Goal: Information Seeking & Learning: Find specific fact

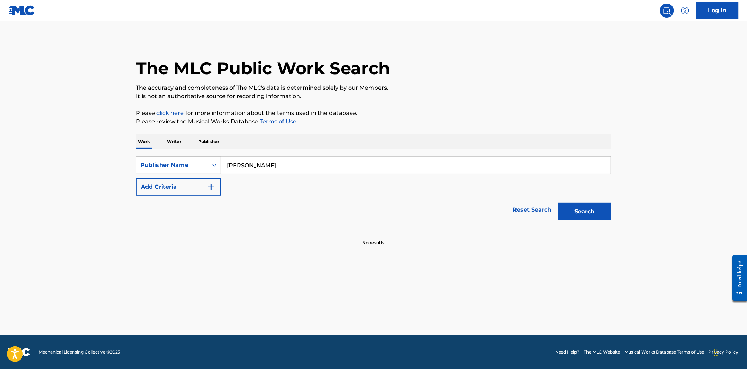
click at [206, 170] on div "Publisher Name" at bounding box center [172, 165] width 72 height 13
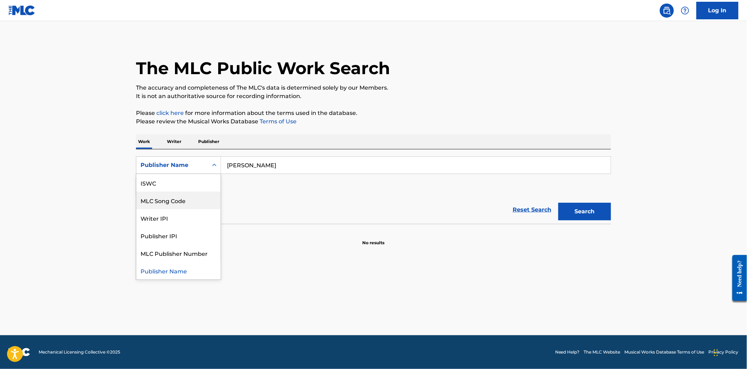
click at [173, 202] on div "MLC Song Code" at bounding box center [178, 201] width 84 height 18
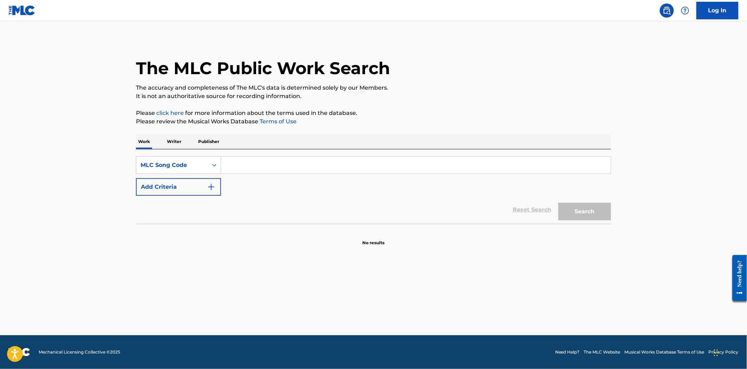
drag, startPoint x: 255, startPoint y: 163, endPoint x: 237, endPoint y: 160, distance: 19.0
click at [237, 160] on input "Search Form" at bounding box center [416, 165] width 390 height 17
paste input "TC16C2"
type input "TC16C2"
click at [573, 204] on button "Search" at bounding box center [585, 212] width 53 height 18
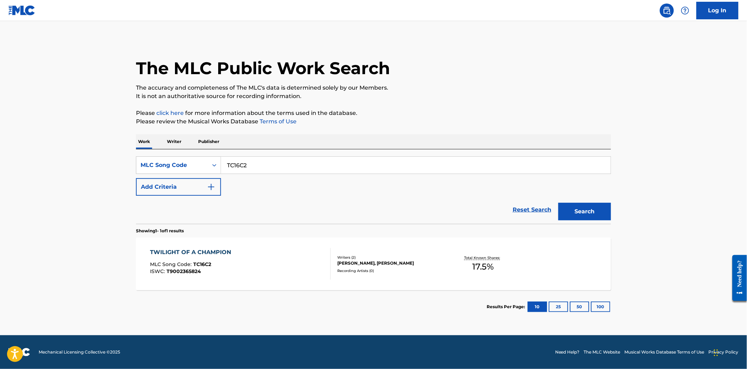
click at [368, 280] on div "TWILIGHT OF A CHAMPION MLC Song Code : TC16C2 ISWC : T9002365824 Writers ( 2 ) …" at bounding box center [373, 264] width 475 height 53
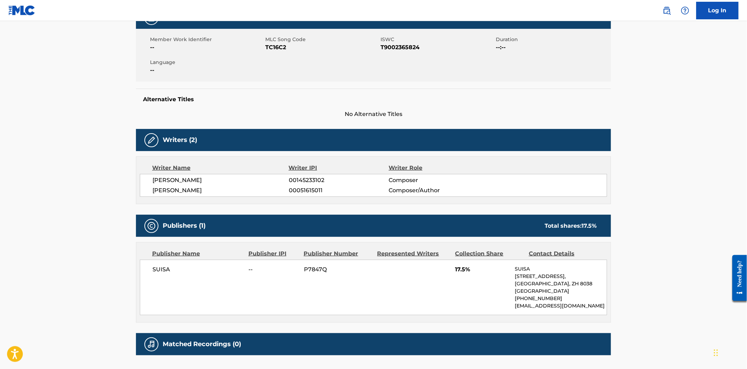
scroll to position [172, 0]
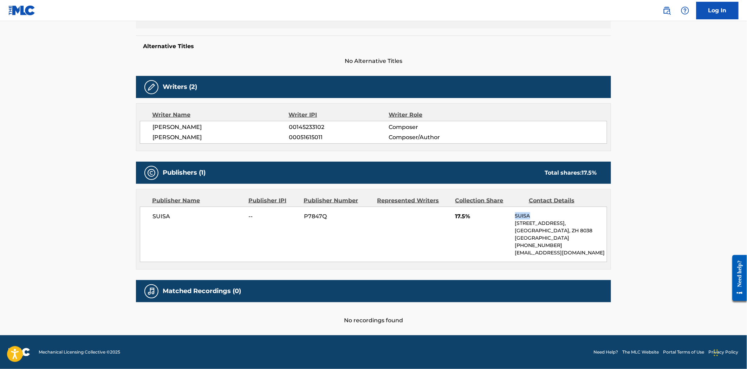
drag, startPoint x: 537, startPoint y: 215, endPoint x: 514, endPoint y: 215, distance: 22.9
click at [514, 215] on div "SUISA -- P7847Q 17.5% SUISA [STREET_ADDRESS] [PHONE_NUMBER] [EMAIL_ADDRESS][DOM…" at bounding box center [374, 235] width 468 height 56
copy p "SUISA"
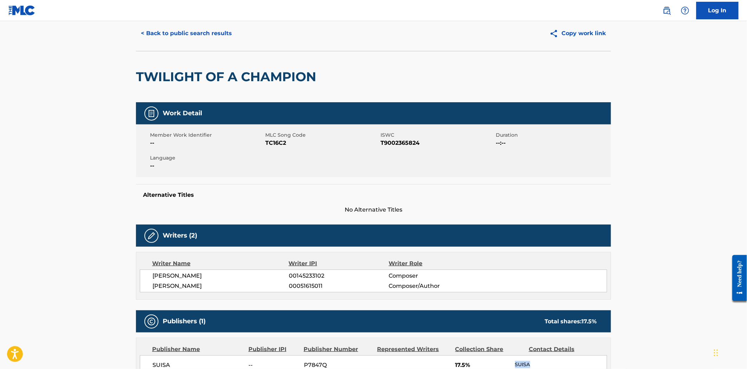
scroll to position [0, 0]
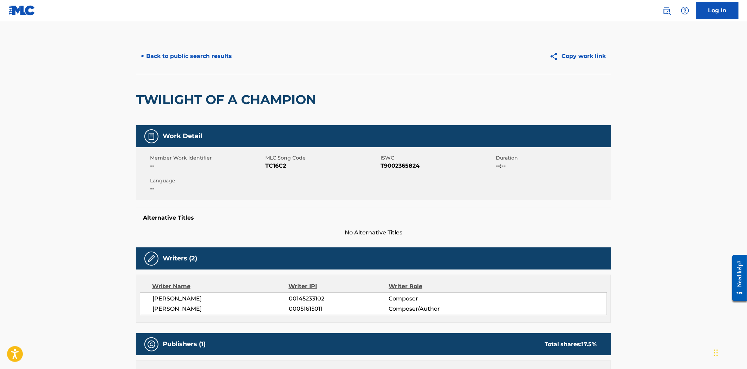
click at [596, 55] on button "Copy work link" at bounding box center [578, 56] width 66 height 18
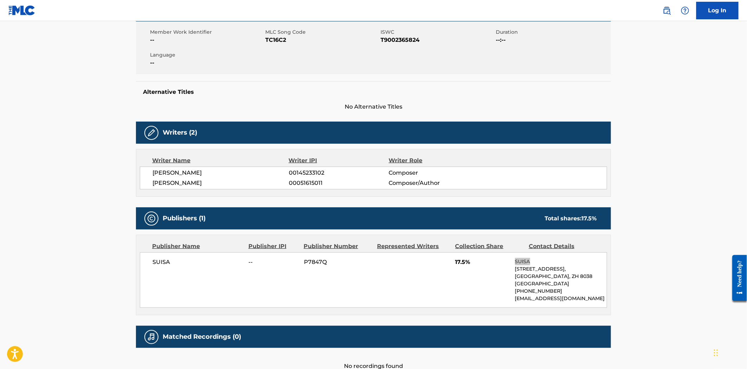
scroll to position [172, 0]
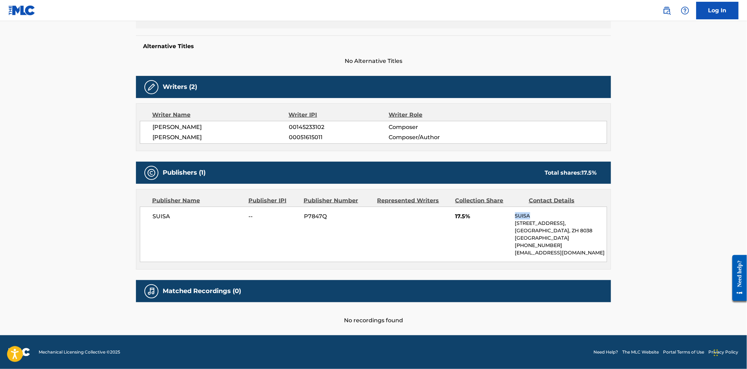
drag, startPoint x: 220, startPoint y: 127, endPoint x: 153, endPoint y: 123, distance: 66.9
click at [153, 123] on span "[PERSON_NAME]" at bounding box center [221, 127] width 136 height 8
copy span "[PERSON_NAME]"
click at [135, 19] on nav "Log In" at bounding box center [373, 10] width 747 height 21
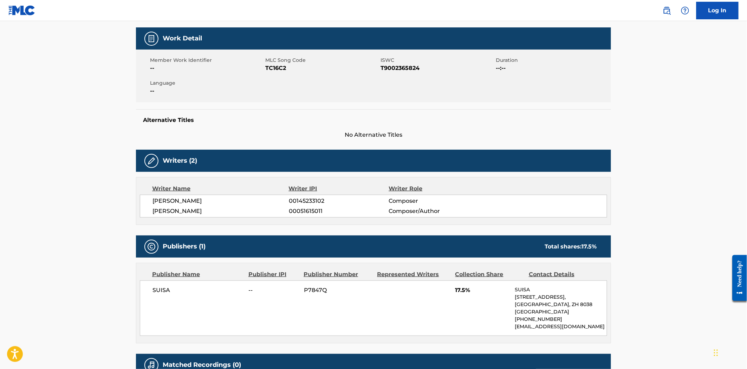
scroll to position [0, 0]
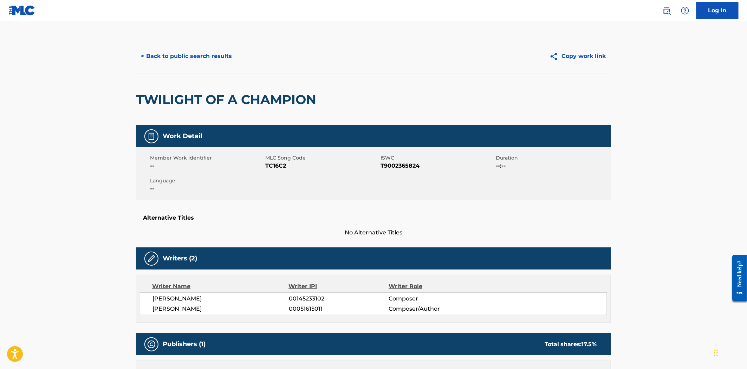
click at [164, 36] on main "< Back to public search results Copy work link TWILIGHT OF A CHAMPION Work Deta…" at bounding box center [373, 264] width 747 height 486
click at [161, 50] on button "< Back to public search results" at bounding box center [186, 56] width 101 height 18
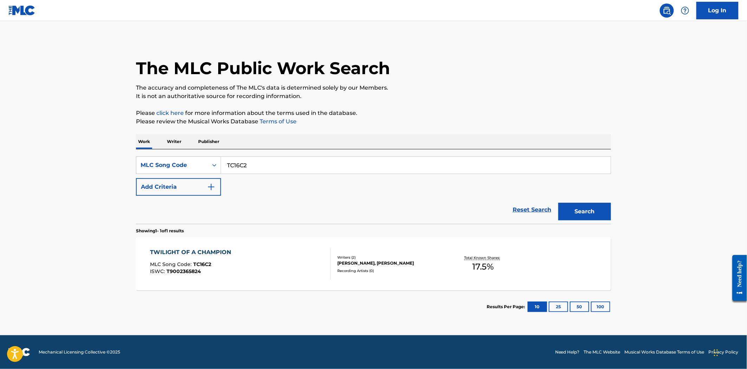
drag, startPoint x: 249, startPoint y: 159, endPoint x: 227, endPoint y: 155, distance: 21.7
click at [227, 155] on div "SearchWithCriteriaf8060b0e-cae8-4dba-a975-3ca5d6770287 MLC Song Code TC16C2 Add…" at bounding box center [373, 186] width 475 height 75
paste input "E3100T"
type input "E3100T"
click at [582, 220] on button "Search" at bounding box center [585, 212] width 53 height 18
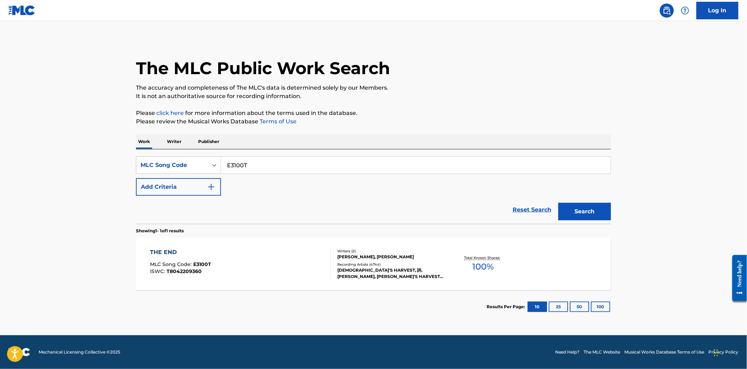
click at [460, 272] on div "Total Known Shares: 100 %" at bounding box center [483, 263] width 79 height 21
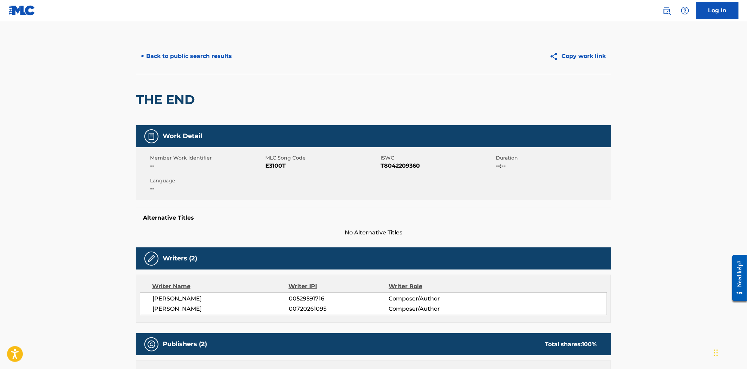
scroll to position [485, 0]
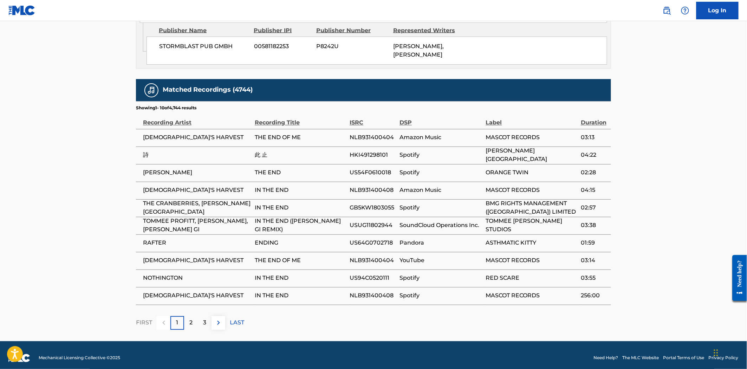
click at [241, 319] on p "LAST" at bounding box center [237, 323] width 14 height 8
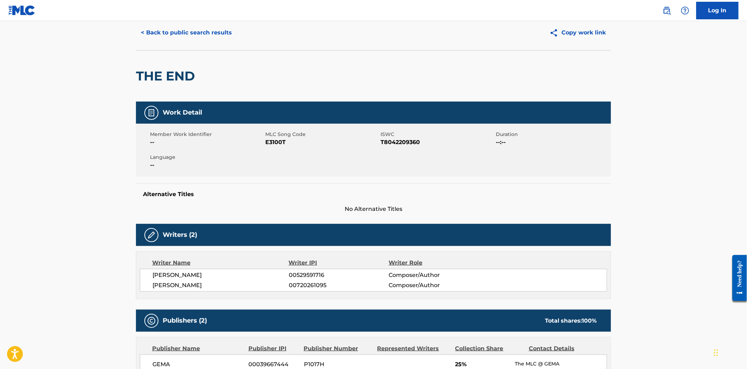
scroll to position [0, 0]
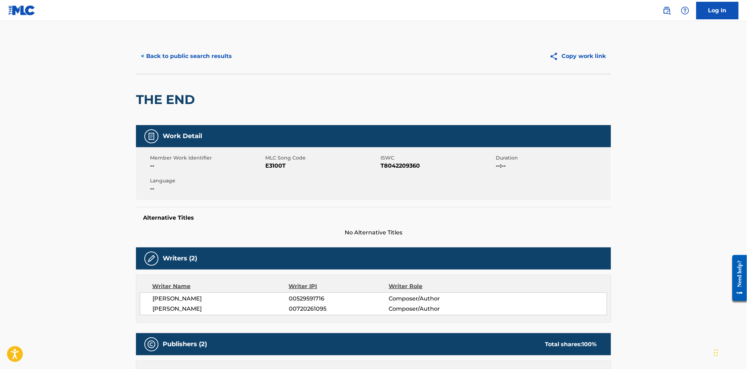
click at [168, 49] on button "< Back to public search results" at bounding box center [186, 56] width 101 height 18
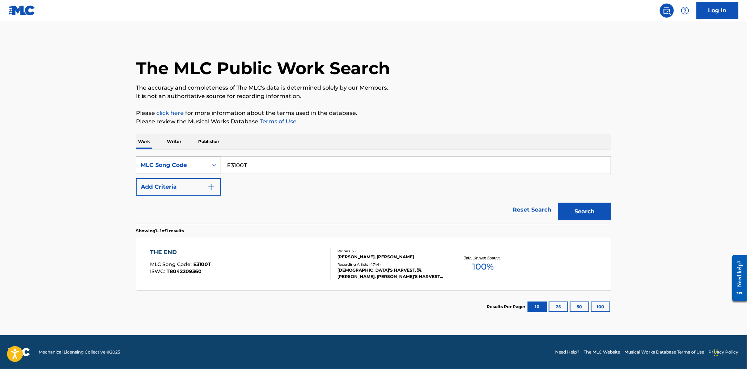
drag, startPoint x: 256, startPoint y: 173, endPoint x: 194, endPoint y: 156, distance: 63.8
click at [194, 156] on div "SearchWithCriteriaf8060b0e-cae8-4dba-a975-3ca5d6770287 MLC Song Code E3100T" at bounding box center [373, 165] width 475 height 18
paste input "SC3EXA"
type input "SC3EXA"
click at [559, 203] on button "Search" at bounding box center [585, 212] width 53 height 18
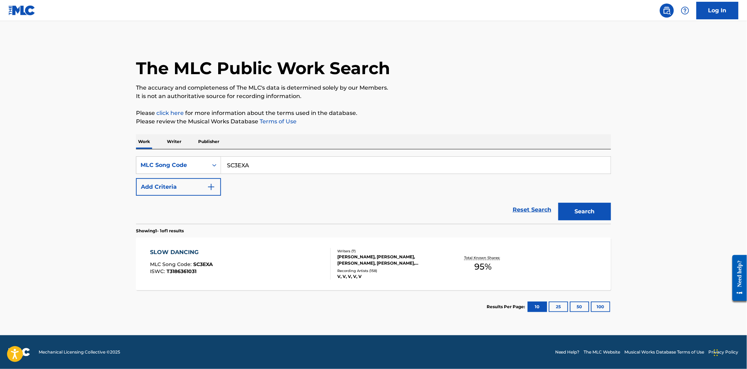
click at [428, 259] on div "[PERSON_NAME], [PERSON_NAME], [PERSON_NAME], [PERSON_NAME], [PERSON_NAME], [PER…" at bounding box center [391, 260] width 106 height 13
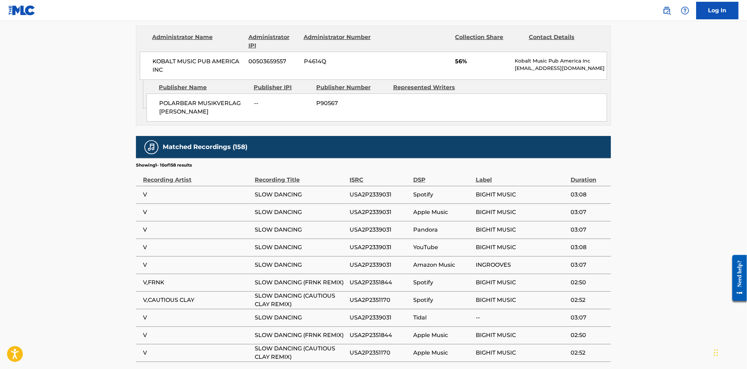
scroll to position [1035, 0]
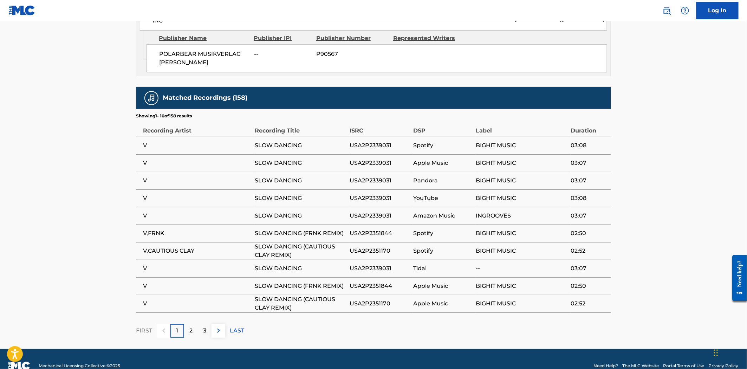
click at [186, 324] on div "2" at bounding box center [191, 331] width 14 height 14
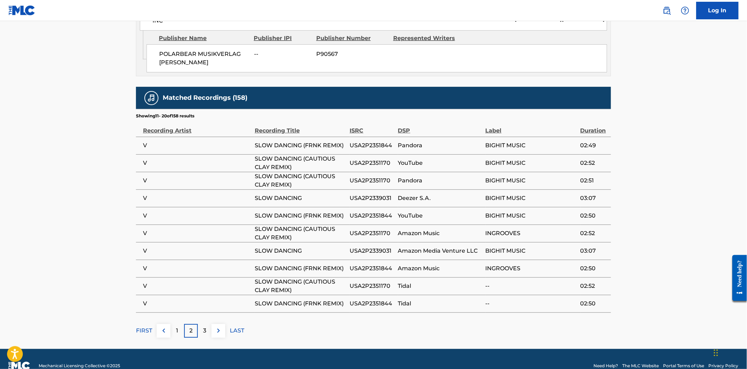
click at [198, 324] on div "3" at bounding box center [205, 331] width 14 height 14
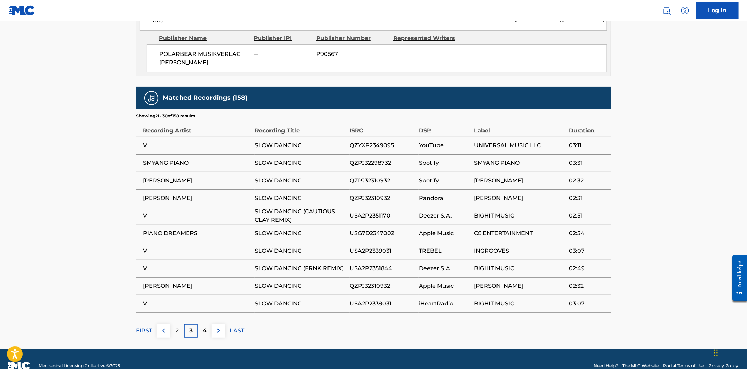
click at [199, 324] on div "4" at bounding box center [205, 331] width 14 height 14
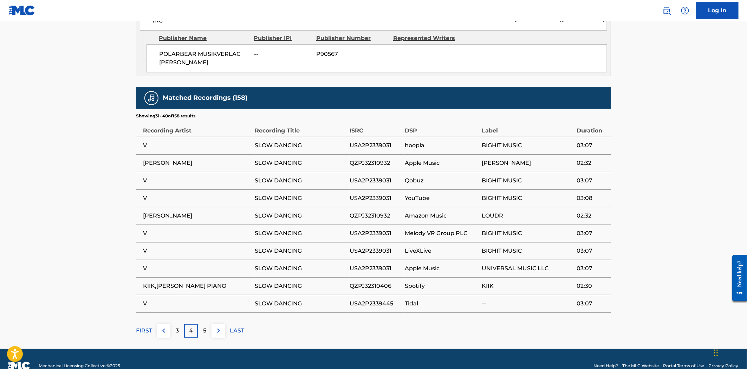
click at [199, 324] on div "5" at bounding box center [205, 331] width 14 height 14
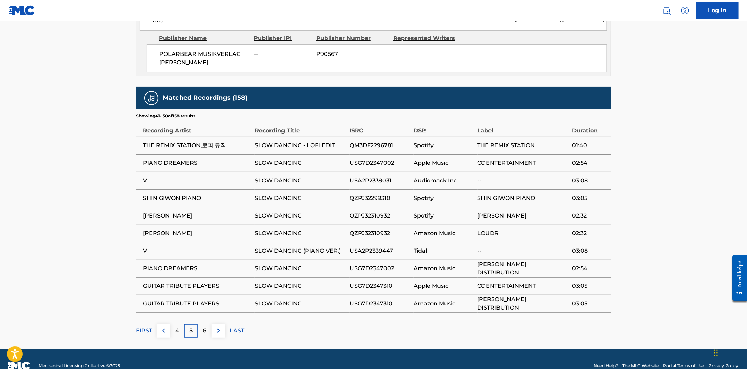
click at [199, 324] on div "6" at bounding box center [205, 331] width 14 height 14
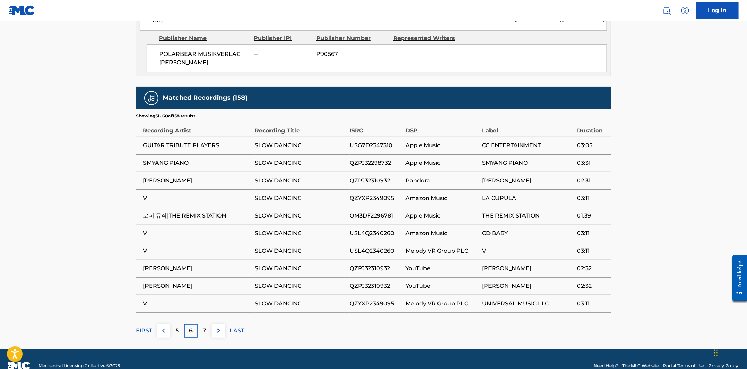
click at [199, 324] on div "7" at bounding box center [205, 331] width 14 height 14
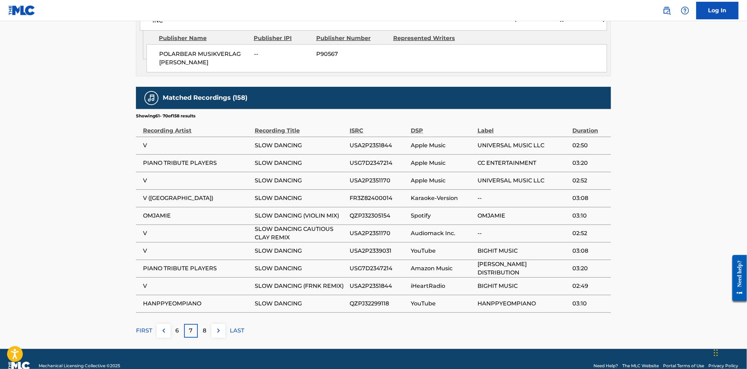
click at [199, 324] on div "8" at bounding box center [205, 331] width 14 height 14
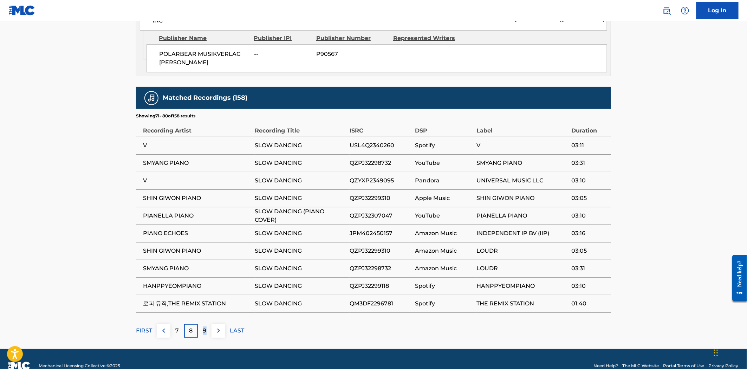
click at [199, 324] on div "9" at bounding box center [205, 331] width 14 height 14
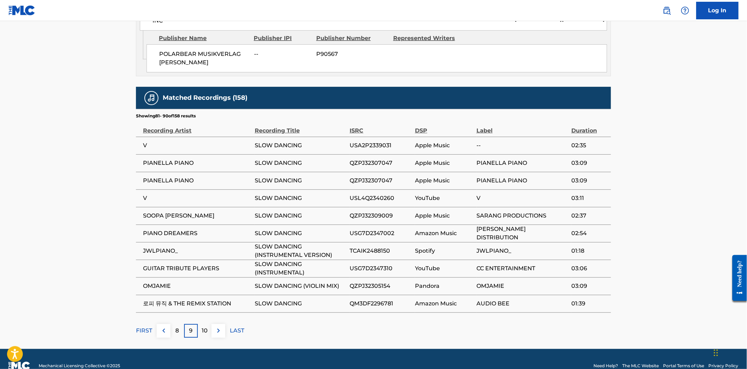
click at [245, 324] on div "FIRST 8 9 10 LAST" at bounding box center [373, 331] width 475 height 14
click at [229, 324] on div "FIRST 8 9 10 LAST" at bounding box center [373, 331] width 475 height 14
click at [240, 327] on p "LAST" at bounding box center [237, 331] width 14 height 8
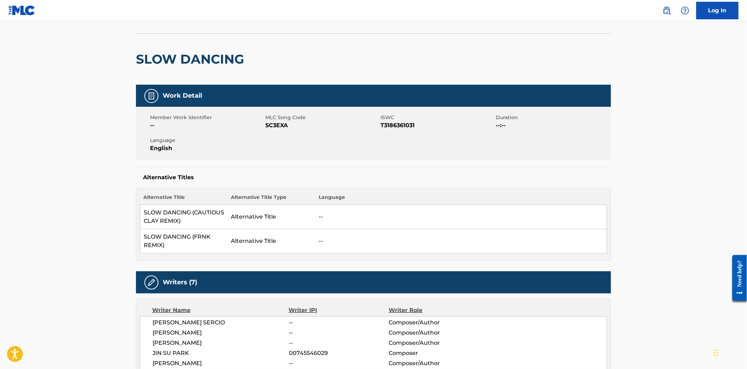
scroll to position [0, 0]
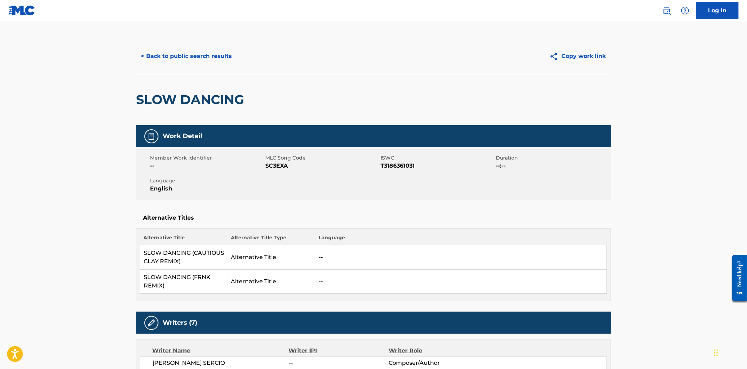
drag, startPoint x: 248, startPoint y: 44, endPoint x: 217, endPoint y: 58, distance: 34.3
click at [247, 44] on div "< Back to public search results Copy work link" at bounding box center [373, 56] width 475 height 35
click at [217, 58] on button "< Back to public search results" at bounding box center [186, 56] width 101 height 18
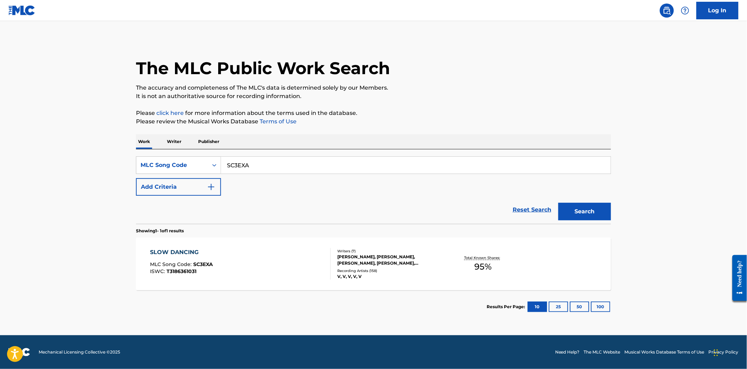
click at [707, 15] on link "Log In" at bounding box center [718, 11] width 42 height 18
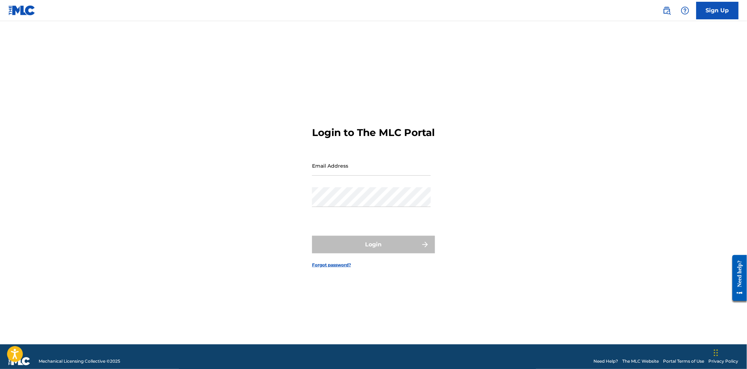
type input "[PERSON_NAME][EMAIL_ADDRESS][DOMAIN_NAME]"
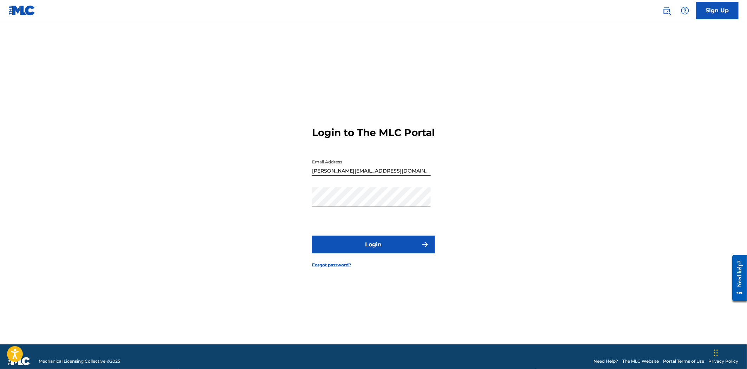
click at [361, 245] on button "Login" at bounding box center [373, 245] width 123 height 18
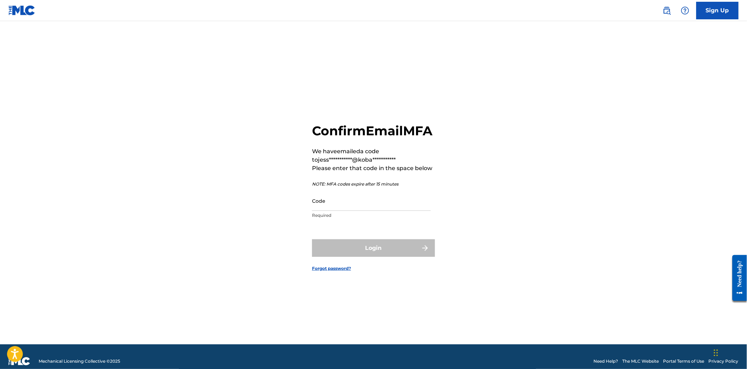
click at [377, 211] on input "Code" at bounding box center [371, 201] width 119 height 20
paste input "105379"
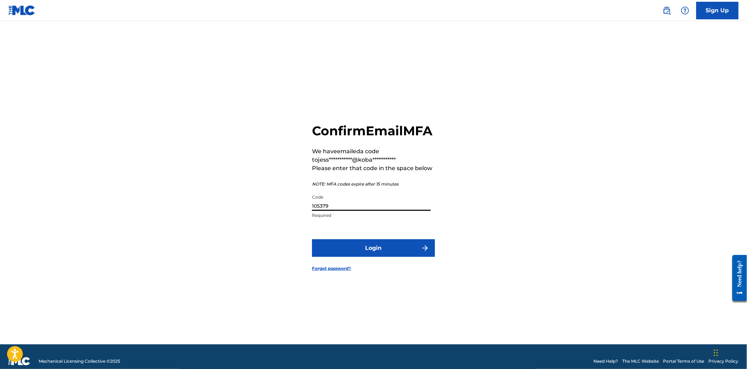
type input "105379"
click at [396, 255] on button "Login" at bounding box center [373, 248] width 123 height 18
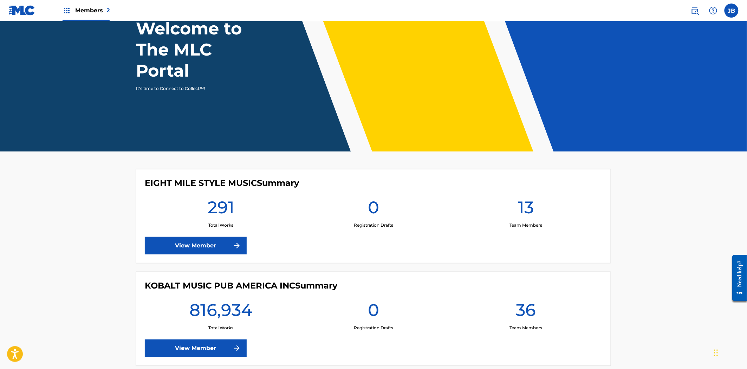
scroll to position [94, 0]
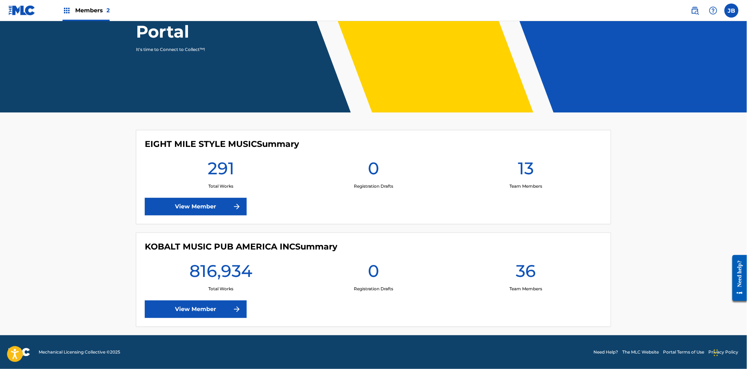
click at [240, 306] on img at bounding box center [237, 309] width 8 height 8
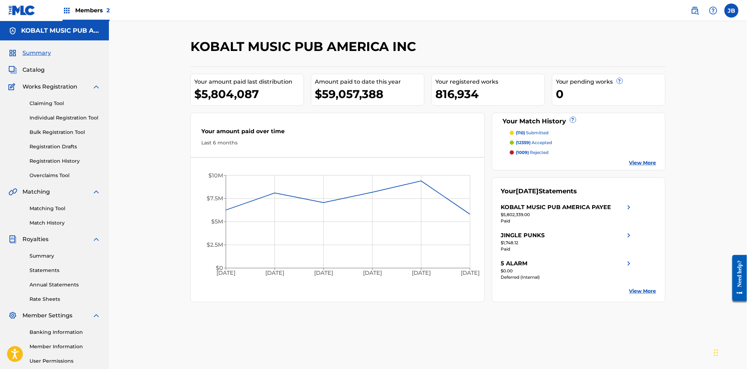
click at [51, 207] on link "Matching Tool" at bounding box center [65, 208] width 71 height 7
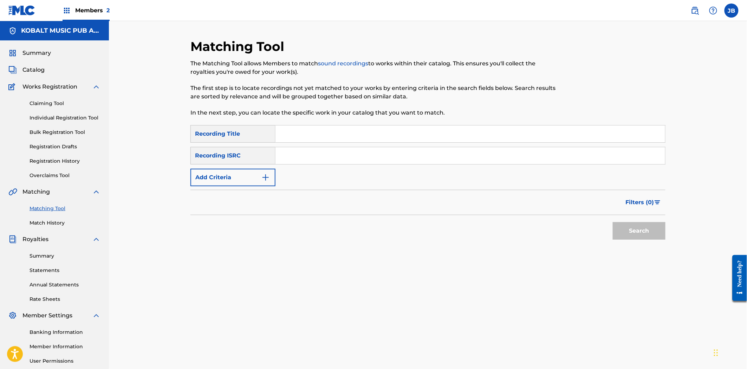
click at [345, 150] on input "Search Form" at bounding box center [471, 155] width 390 height 17
paste input "QZHN52324585"
type input "QZHN52324585"
click at [658, 239] on button "Search" at bounding box center [639, 231] width 53 height 18
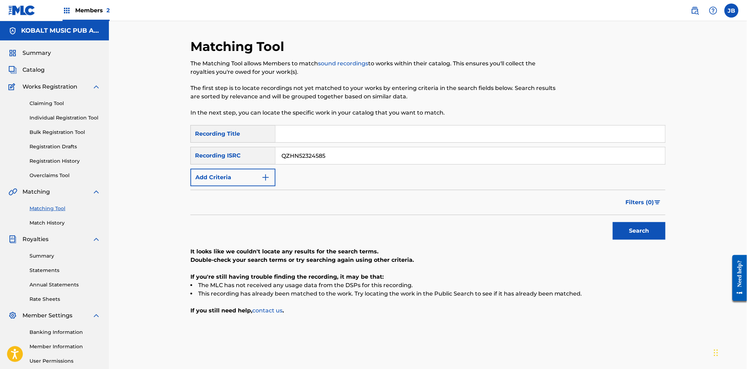
click at [35, 74] on div "Summary Catalog Works Registration Claiming Tool Individual Registration Tool B…" at bounding box center [54, 221] width 109 height 362
click at [57, 61] on div "Summary Catalog Works Registration Claiming Tool Individual Registration Tool B…" at bounding box center [54, 221] width 109 height 362
click at [37, 69] on span "Catalog" at bounding box center [34, 70] width 22 height 8
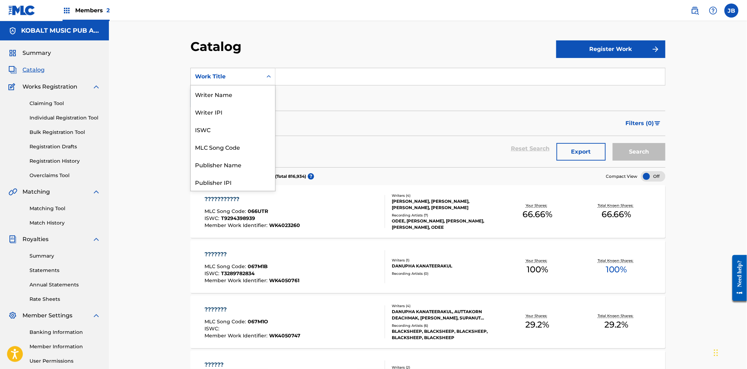
click at [245, 76] on div "Work Title" at bounding box center [226, 76] width 63 height 8
click at [219, 148] on div "Artist" at bounding box center [233, 147] width 84 height 18
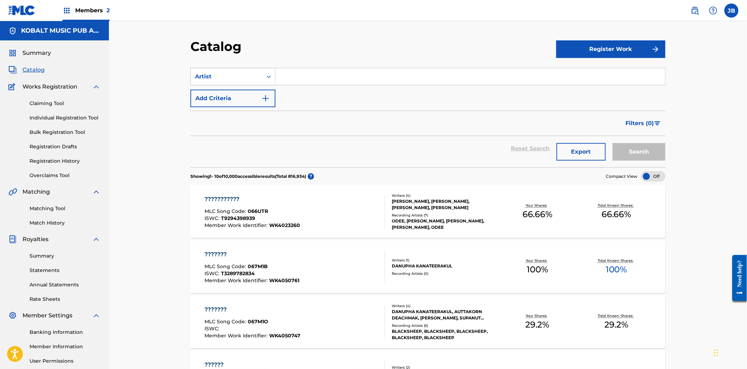
click at [225, 84] on div "Artist" at bounding box center [233, 77] width 85 height 18
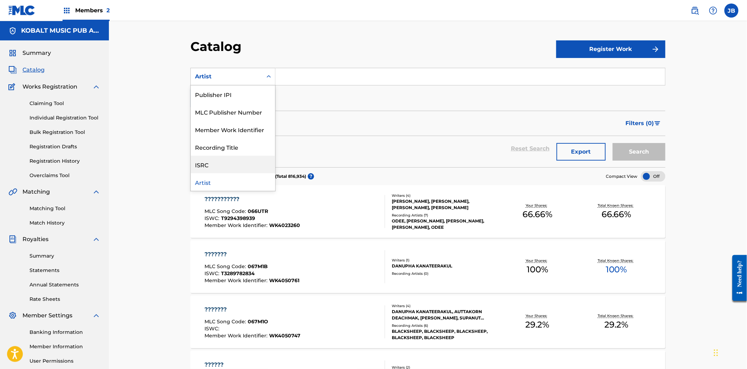
click at [212, 161] on div "ISRC" at bounding box center [233, 165] width 84 height 18
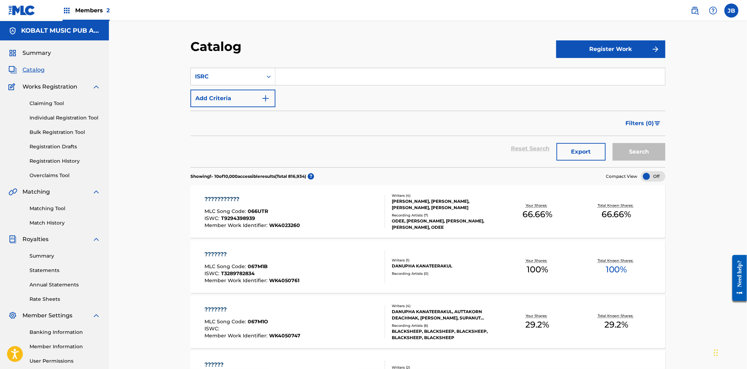
click at [300, 81] on input "Search Form" at bounding box center [471, 76] width 390 height 17
paste input "QZHN52324585"
type input "QZHN52324585"
click at [654, 156] on button "Search" at bounding box center [639, 152] width 53 height 18
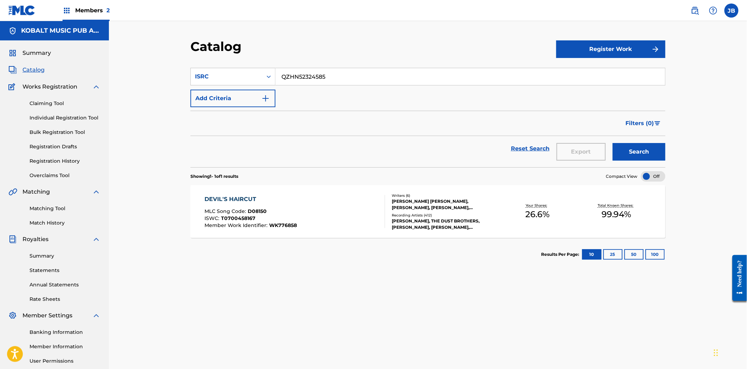
click at [465, 192] on div "DEVIL'S HAIRCUT MLC Song Code : D08150 ISWC : T0700458167 Member Work Identifie…" at bounding box center [428, 211] width 475 height 53
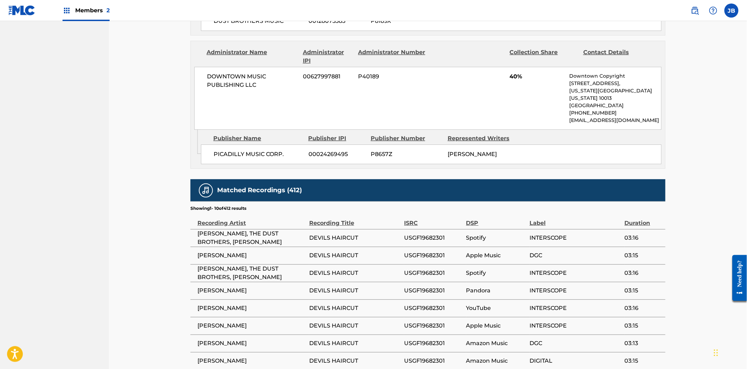
scroll to position [898, 0]
